Goal: Find specific page/section: Find specific page/section

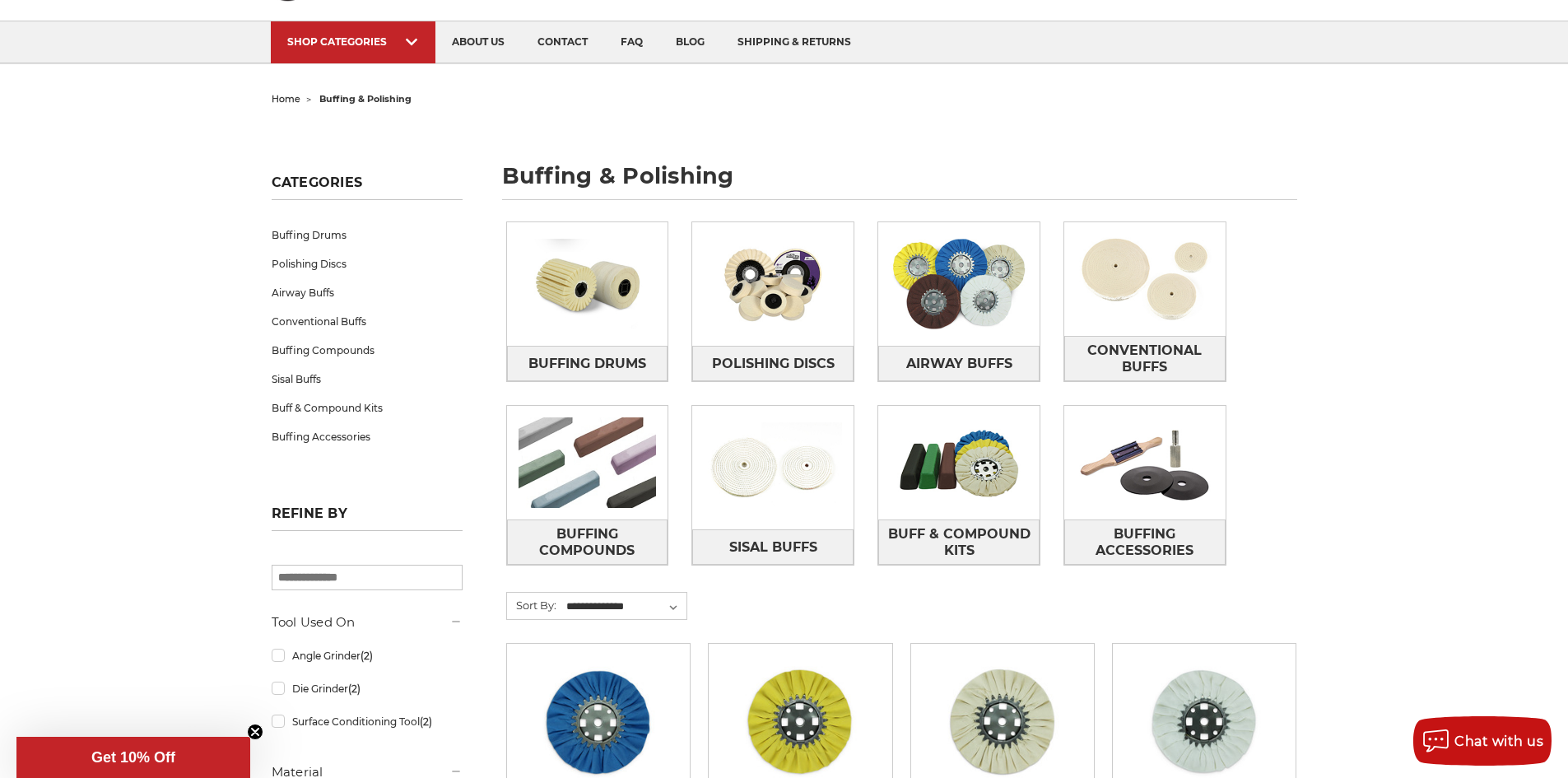
scroll to position [82, 0]
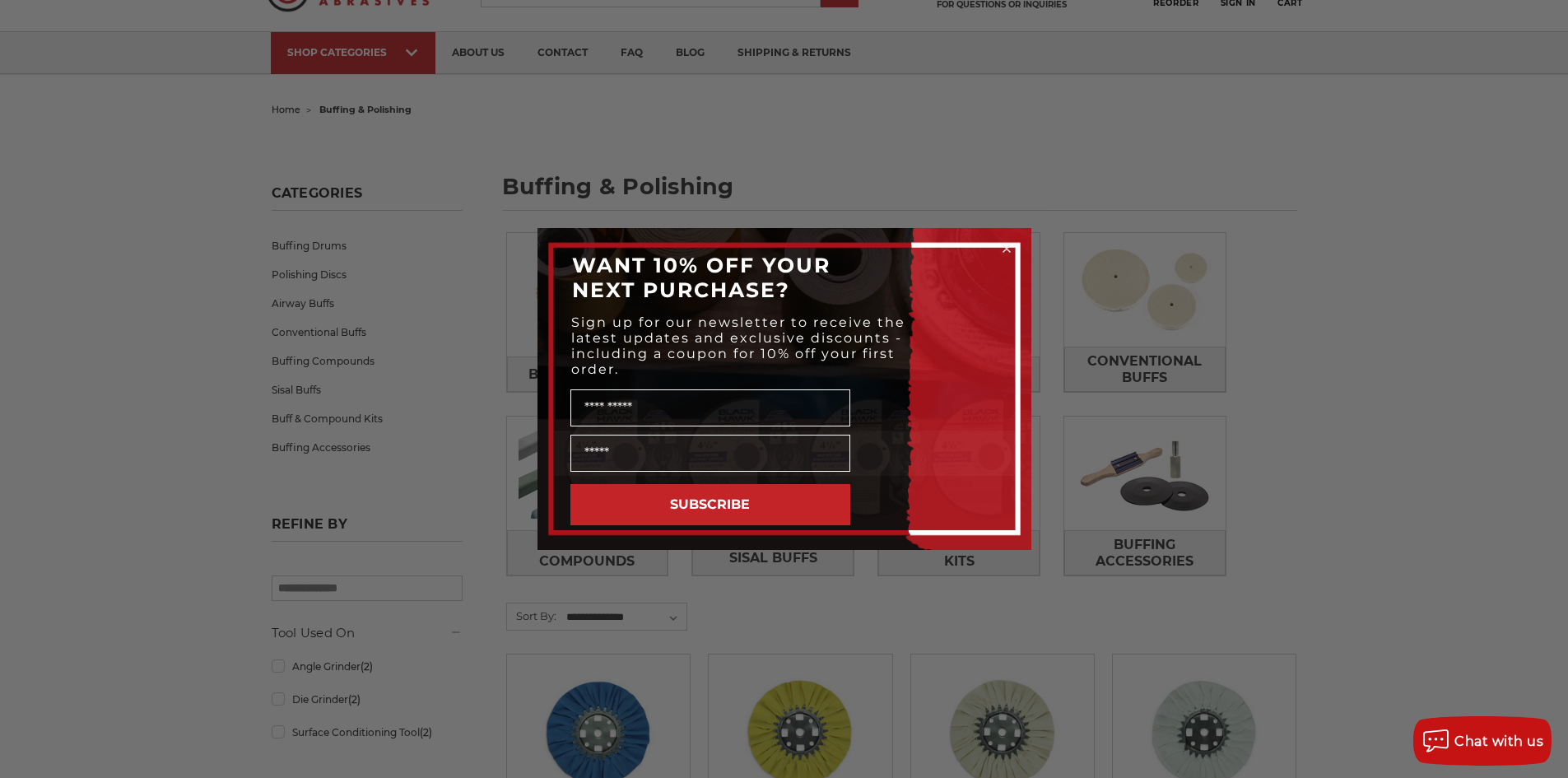
click at [1003, 246] on circle "Close dialog" at bounding box center [1006, 249] width 16 height 16
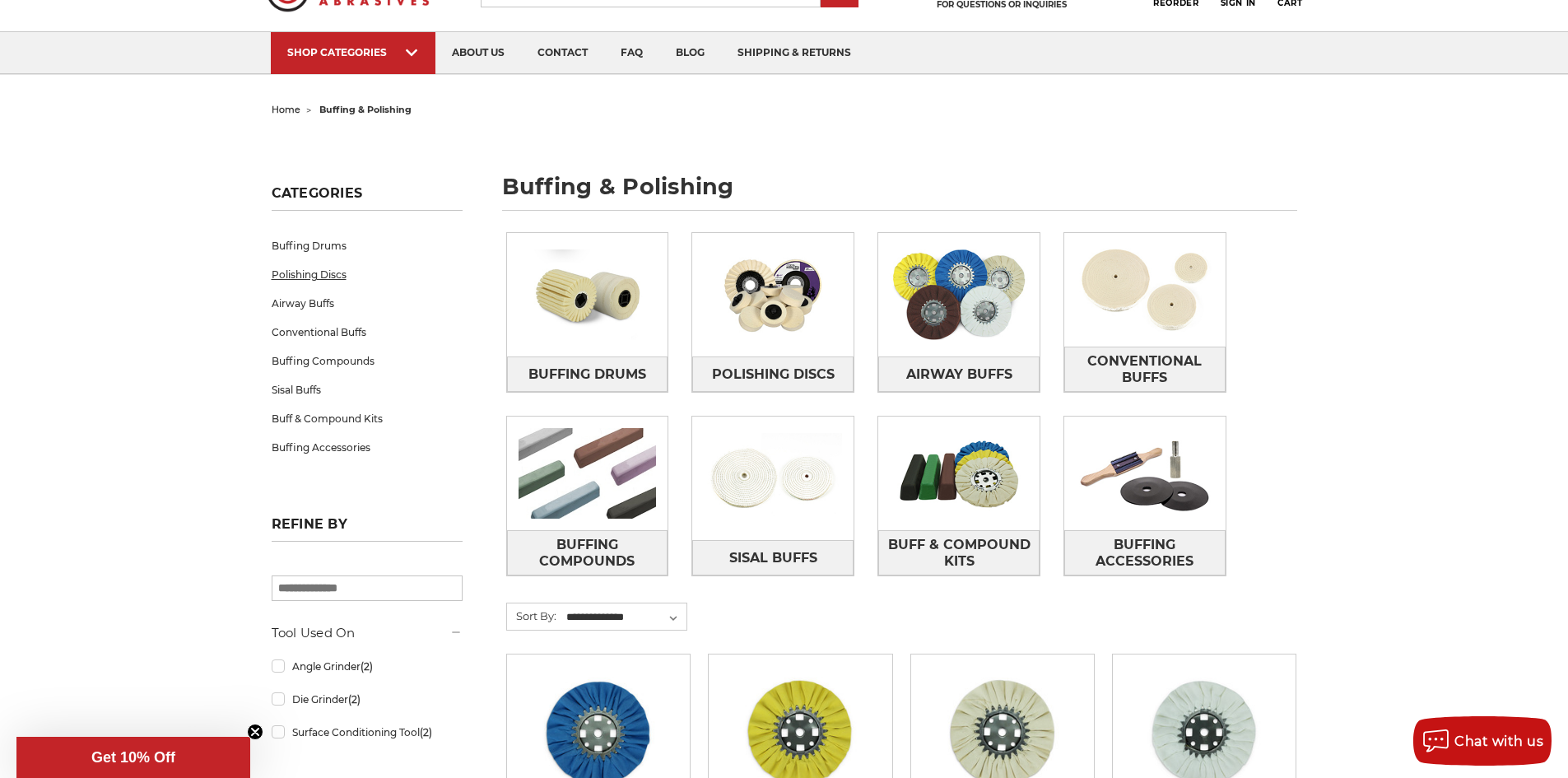
click at [318, 277] on link "Polishing Discs" at bounding box center [366, 274] width 191 height 29
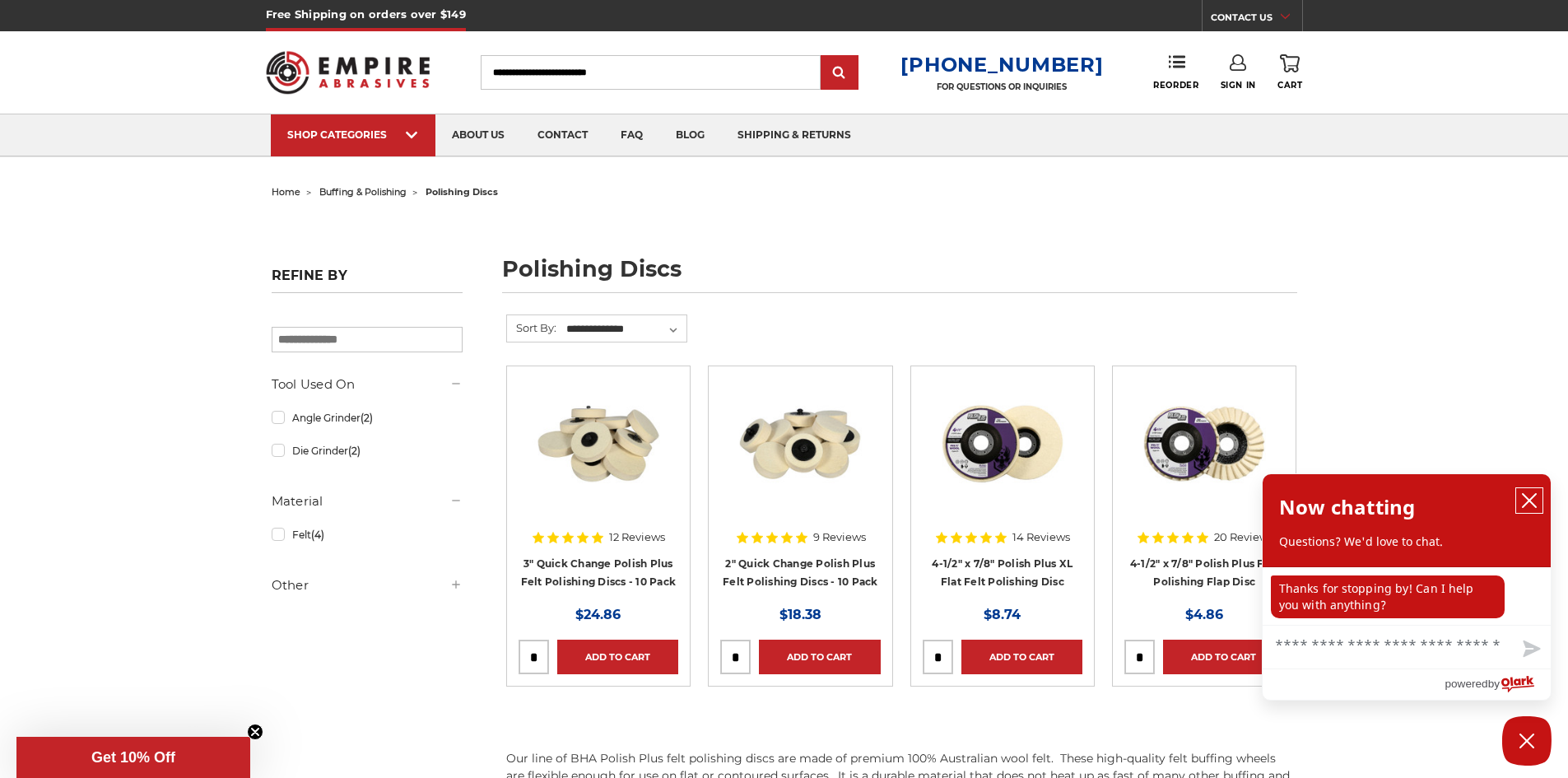
click at [1532, 495] on icon "close chatbox" at bounding box center [1528, 500] width 16 height 16
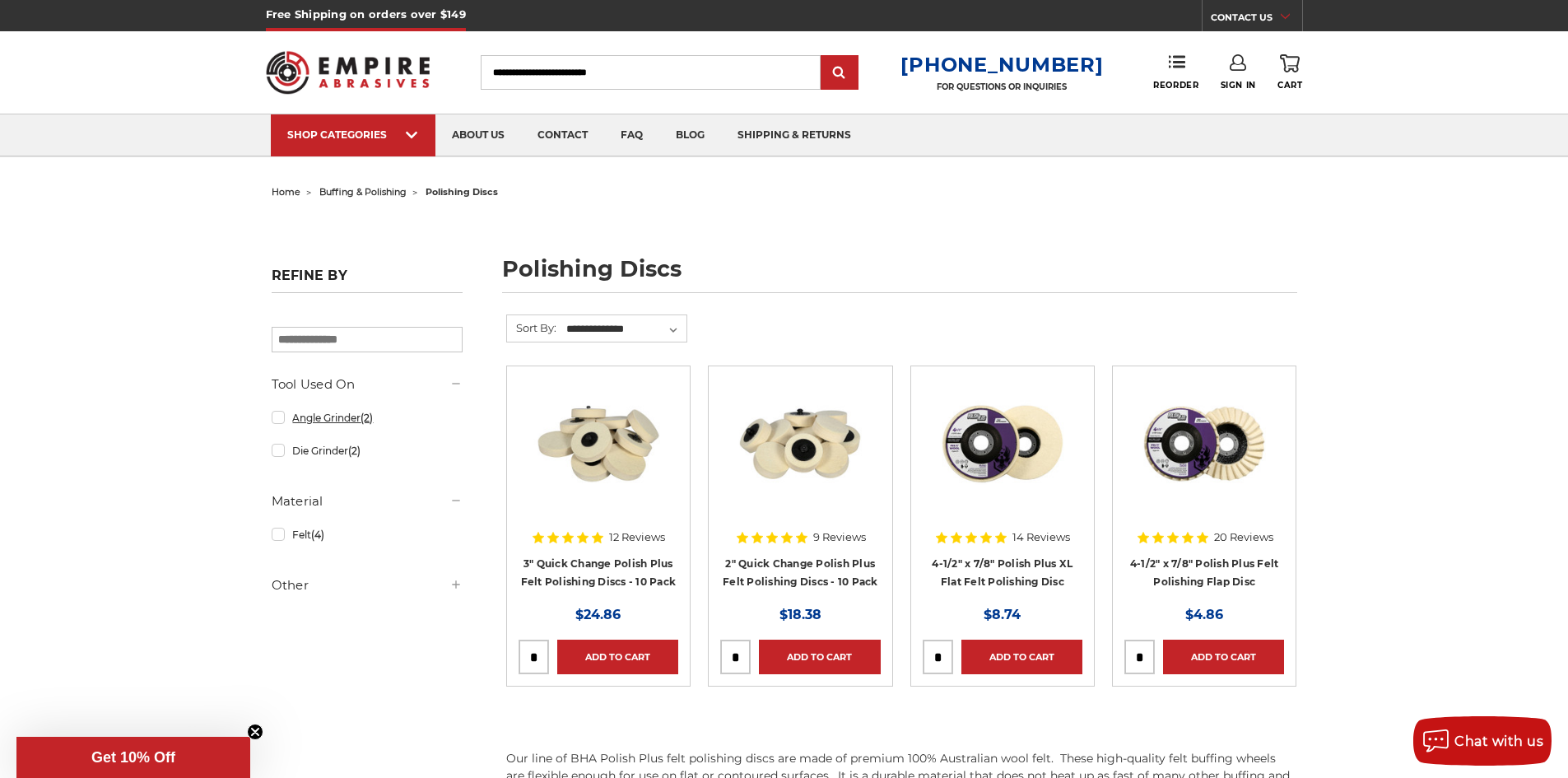
click at [277, 419] on link "Angle Grinder (2)" at bounding box center [366, 417] width 191 height 29
